Goal: Information Seeking & Learning: Find specific fact

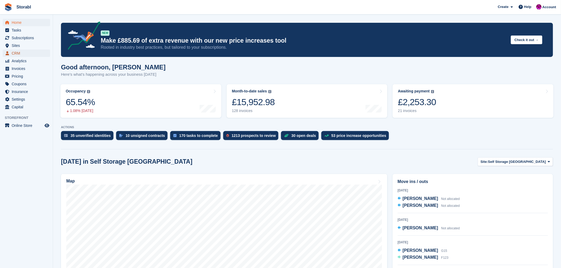
click at [17, 55] on span "CRM" at bounding box center [28, 53] width 32 height 7
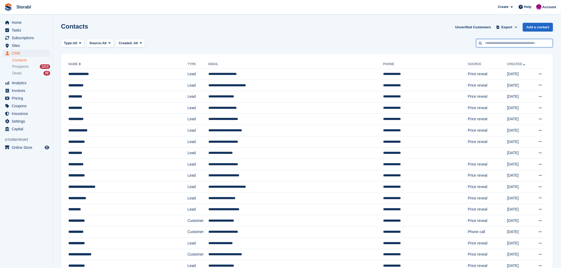
click at [489, 44] on input "text" at bounding box center [514, 43] width 77 height 9
type input "******"
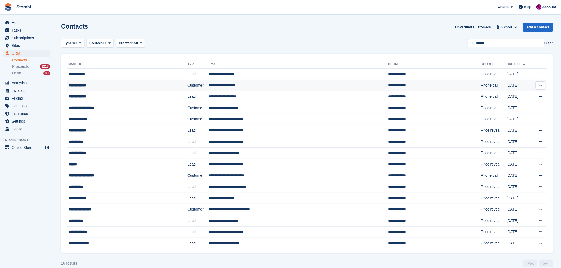
click at [83, 85] on div "**********" at bounding box center [113, 86] width 91 height 6
